Goal: Book appointment/travel/reservation

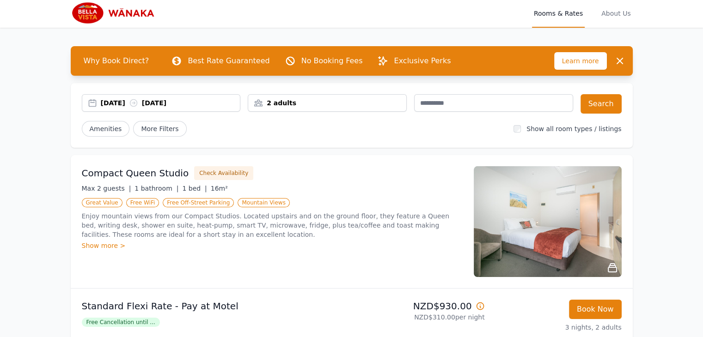
scroll to position [4, 0]
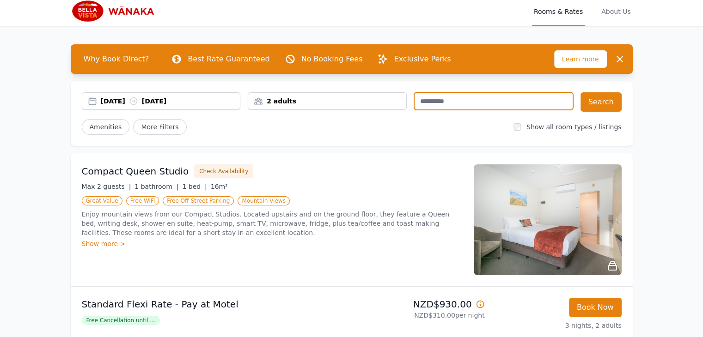
click at [489, 102] on input "text" at bounding box center [493, 101] width 159 height 18
type input "*"
type input "****"
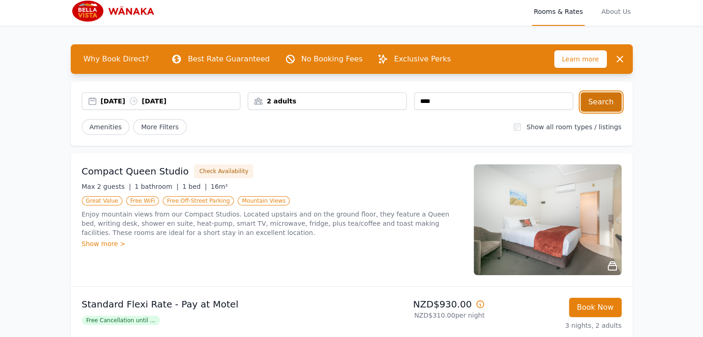
click at [606, 97] on button "Search" at bounding box center [601, 101] width 41 height 19
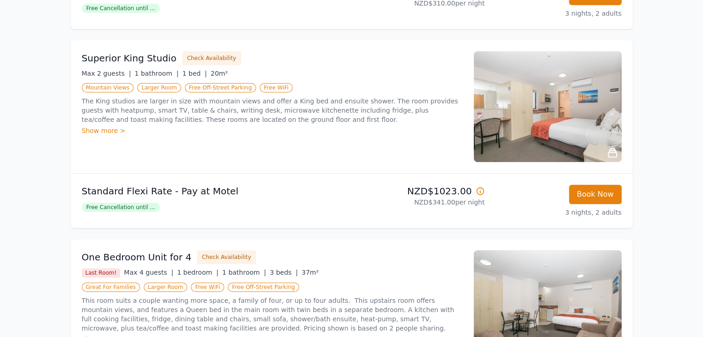
scroll to position [353, 0]
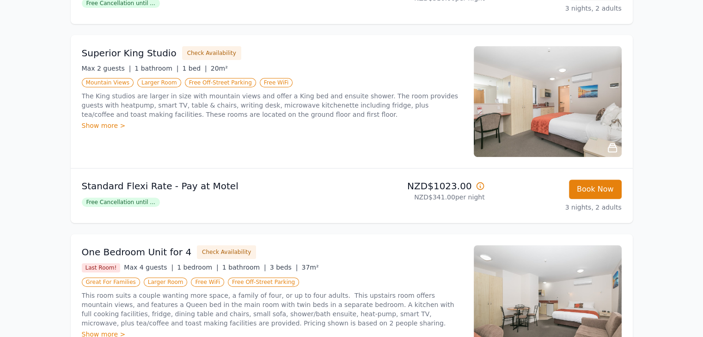
click at [314, 198] on div "Free Cancellation until ..." at bounding box center [215, 201] width 266 height 11
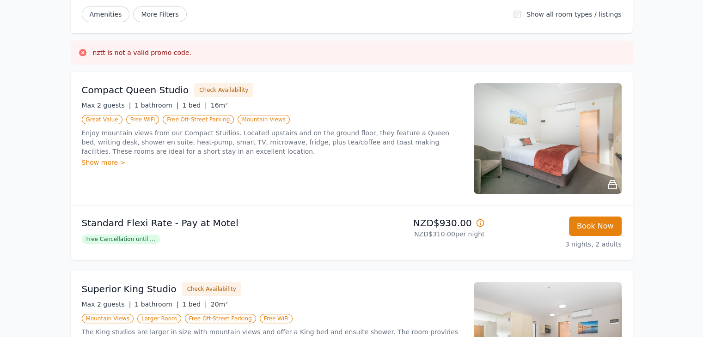
scroll to position [111, 0]
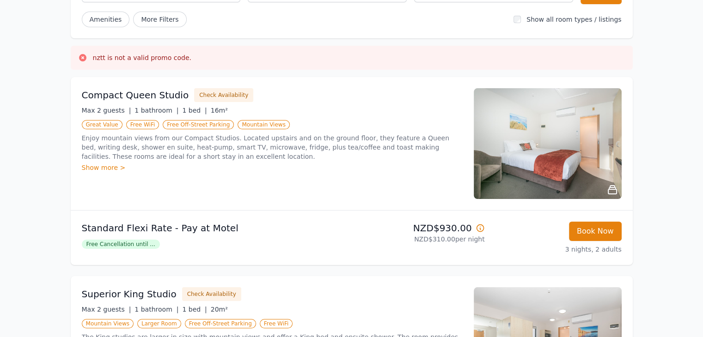
click at [498, 164] on img at bounding box center [548, 143] width 148 height 111
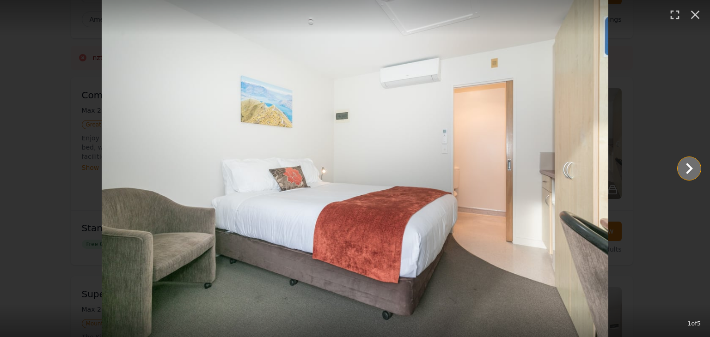
click at [691, 171] on icon "Show slide 2 of 5" at bounding box center [689, 168] width 7 height 11
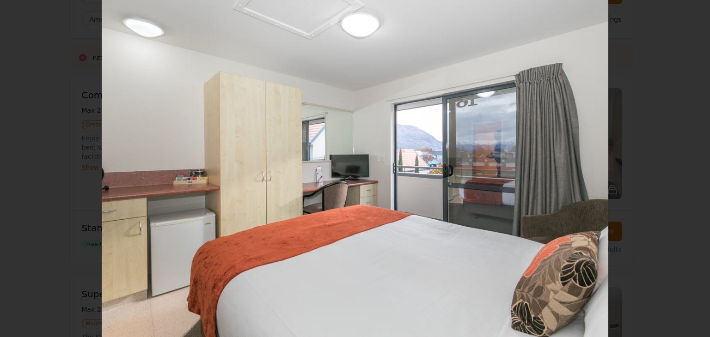
click at [691, 171] on icon "Show slide 3 of 5" at bounding box center [689, 168] width 7 height 11
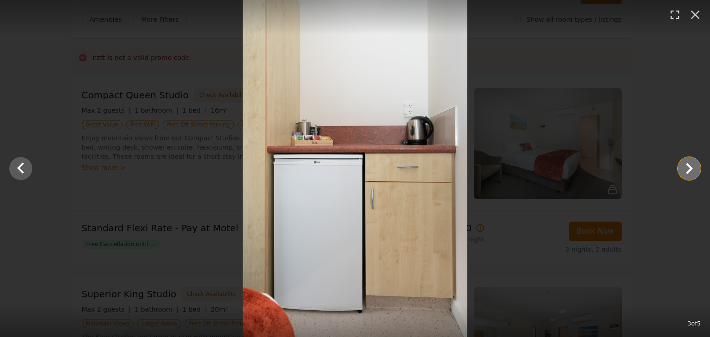
click at [691, 171] on icon "Show slide 4 of 5" at bounding box center [689, 168] width 7 height 11
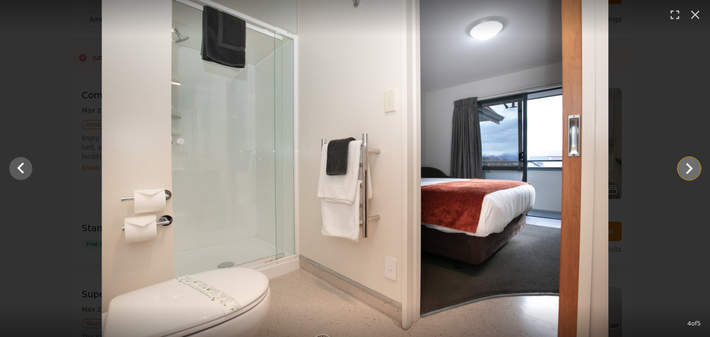
click at [691, 171] on icon "Show slide 5 of 5" at bounding box center [689, 168] width 7 height 11
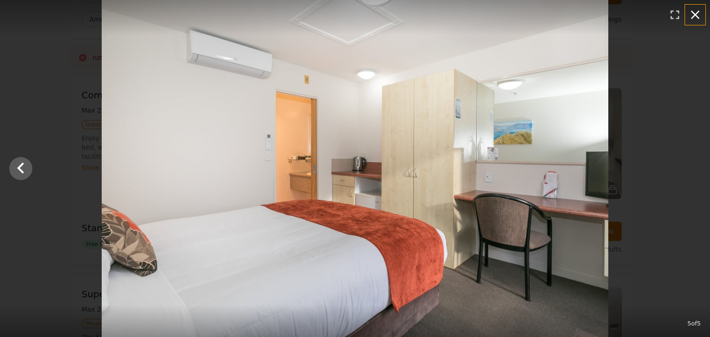
click at [698, 8] on icon "button" at bounding box center [695, 14] width 15 height 15
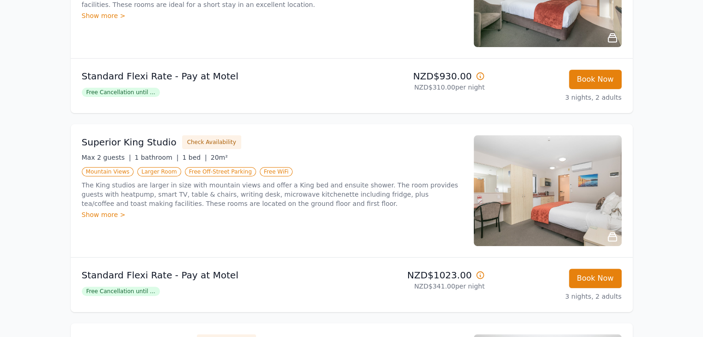
scroll to position [272, 0]
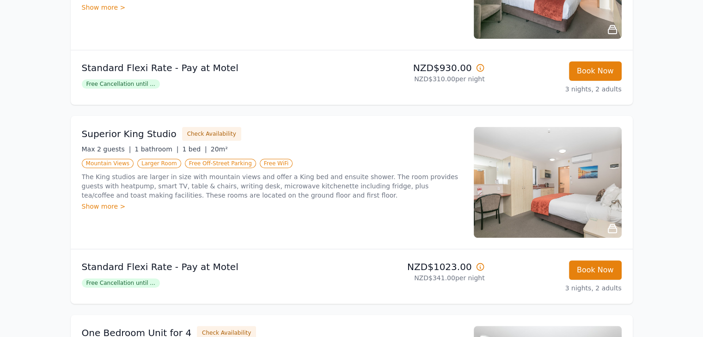
click at [553, 163] on img at bounding box center [548, 182] width 148 height 111
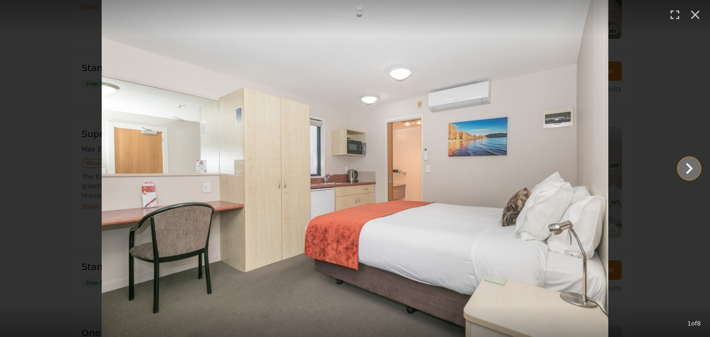
click at [688, 165] on icon "Show slide 2 of 8" at bounding box center [689, 168] width 7 height 11
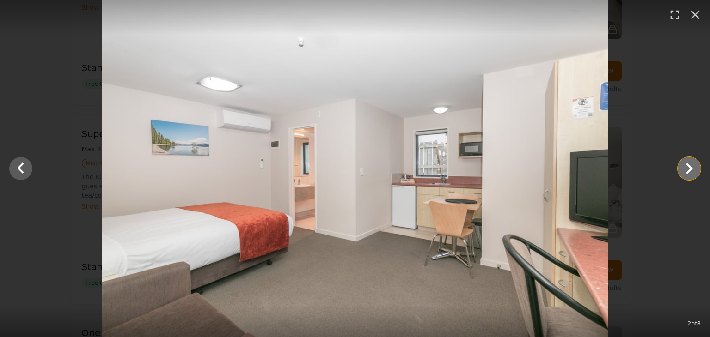
click at [688, 165] on icon "Show slide 3 of 8" at bounding box center [689, 168] width 7 height 11
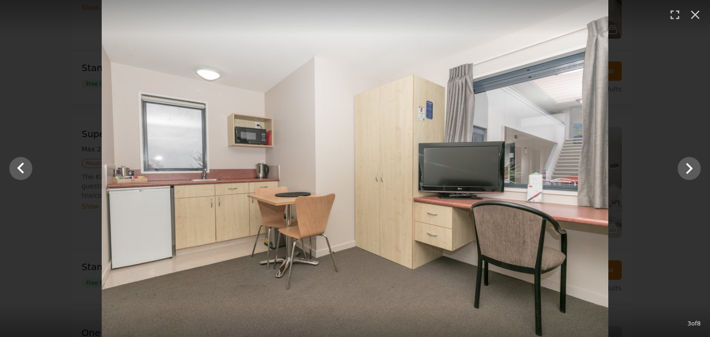
click at [672, 72] on div at bounding box center [355, 168] width 710 height 337
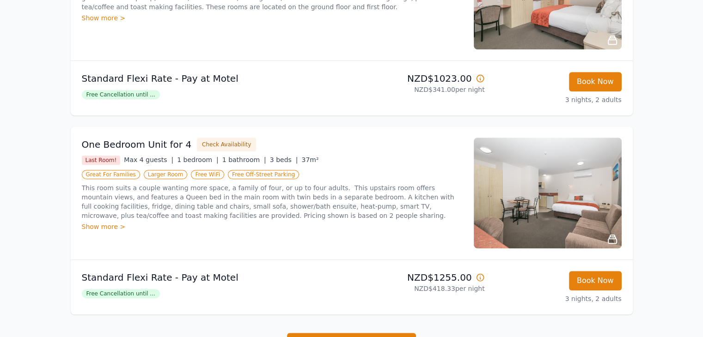
scroll to position [463, 0]
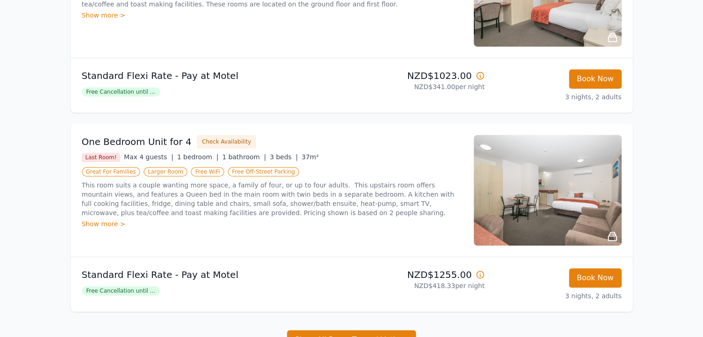
click at [561, 211] on img at bounding box center [548, 190] width 148 height 111
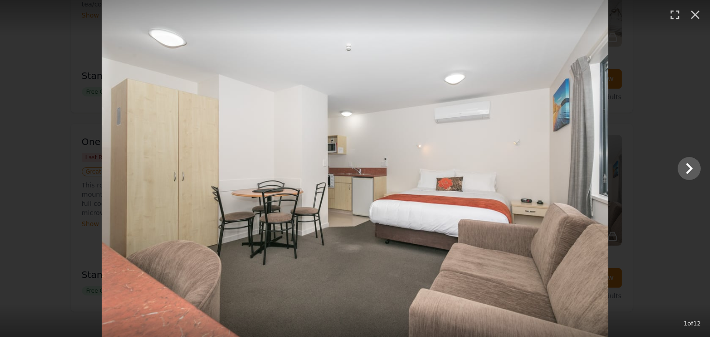
click at [586, 169] on img at bounding box center [355, 168] width 507 height 337
click at [690, 167] on icon "Show slide 2 of 12" at bounding box center [689, 168] width 7 height 11
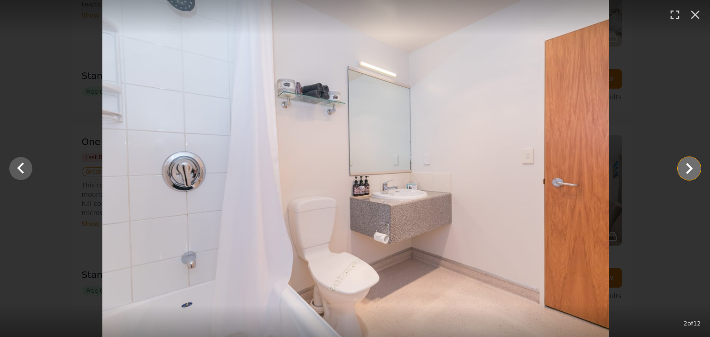
click at [690, 167] on icon "Show slide 3 of 12" at bounding box center [689, 168] width 7 height 11
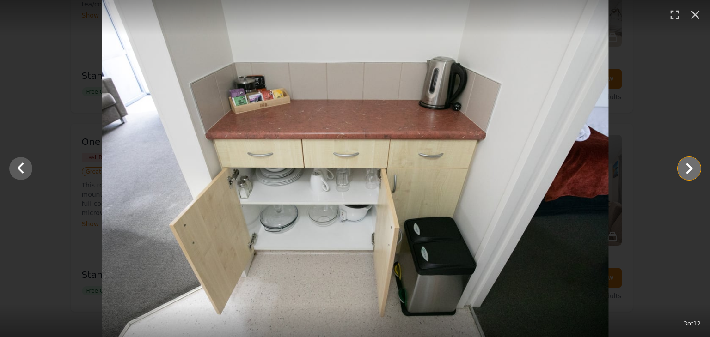
click at [690, 167] on icon "Show slide 4 of 12" at bounding box center [689, 168] width 7 height 11
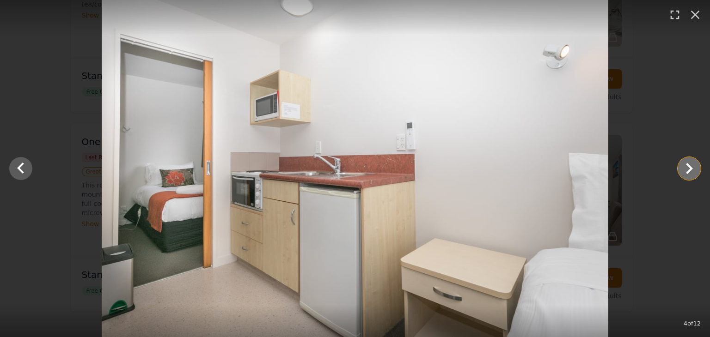
click at [690, 167] on icon "Show slide 5 of 12" at bounding box center [689, 168] width 7 height 11
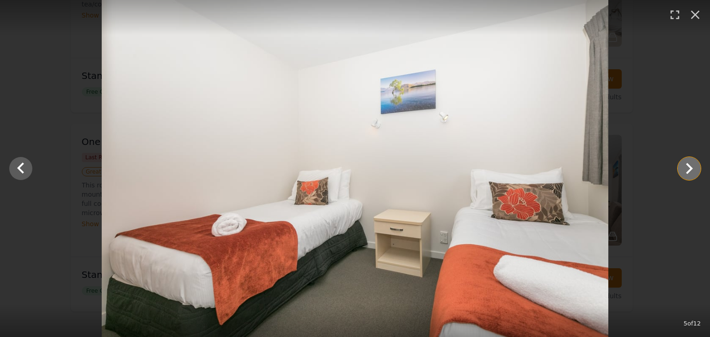
click at [690, 167] on icon "Show slide 6 of 12" at bounding box center [689, 168] width 7 height 11
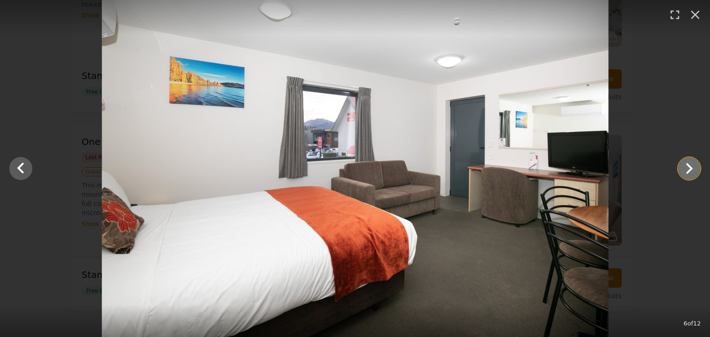
click at [690, 167] on icon "Show slide 7 of 12" at bounding box center [689, 168] width 7 height 11
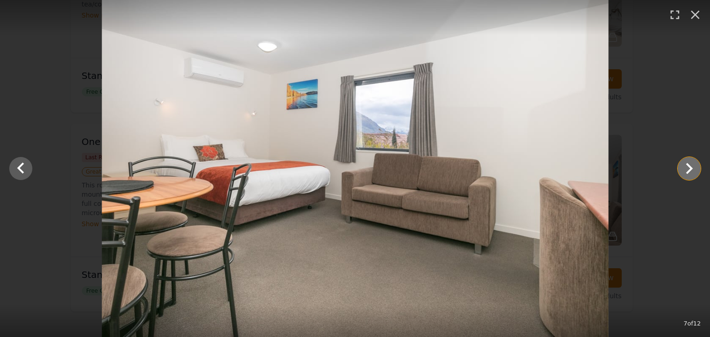
click at [690, 167] on icon "Show slide 8 of 12" at bounding box center [689, 168] width 7 height 11
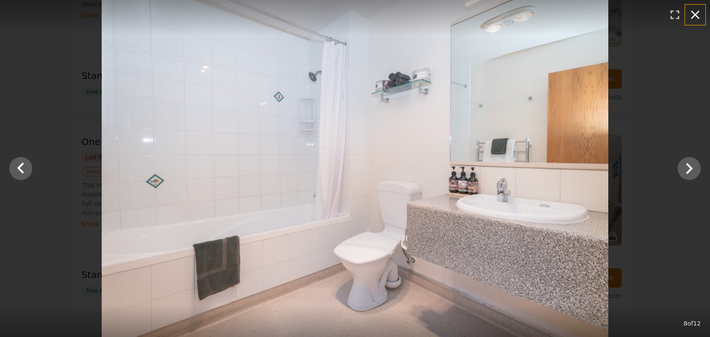
click at [692, 15] on icon "button" at bounding box center [695, 14] width 15 height 15
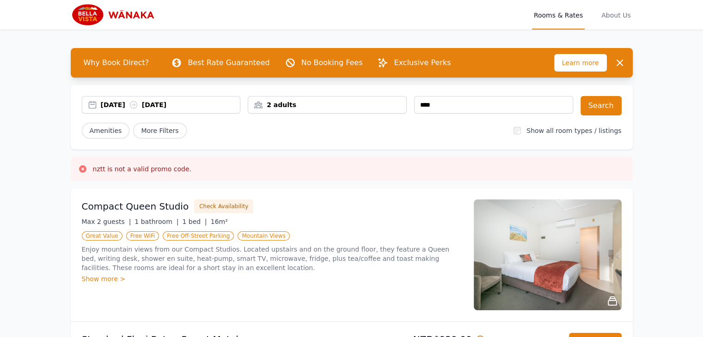
scroll to position [0, 0]
